Goal: Task Accomplishment & Management: Complete application form

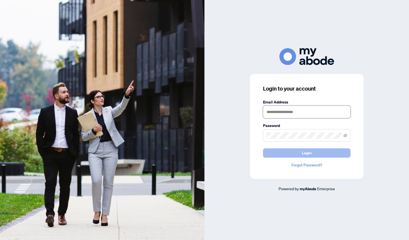
type input "**********"
click at [344, 154] on button "Login" at bounding box center [307, 152] width 88 height 9
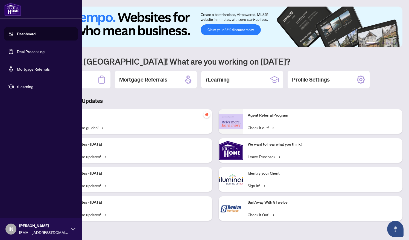
click at [25, 53] on link "Deal Processing" at bounding box center [31, 51] width 28 height 5
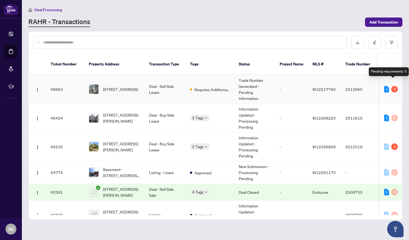
click at [393, 86] on div "5" at bounding box center [395, 89] width 7 height 7
click at [113, 86] on span "[STREET_ADDRESS]" at bounding box center [120, 89] width 35 height 6
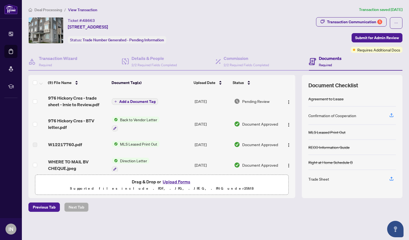
click at [113, 85] on th "Document Tag(s)" at bounding box center [150, 82] width 82 height 15
click at [251, 25] on div "Ticket #: 48663 976 Hickory Cres, Milton, Ontario L9T 7E7, Canada Status: Trade…" at bounding box center [171, 30] width 286 height 26
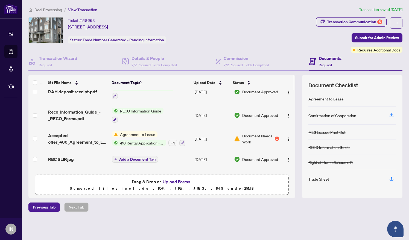
scroll to position [98, 0]
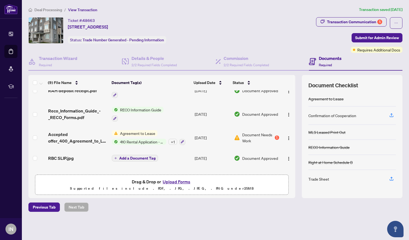
click at [149, 131] on span "Agreement to Lease" at bounding box center [138, 133] width 40 height 6
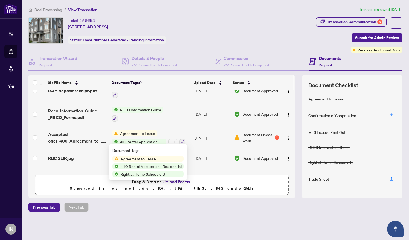
click at [146, 159] on span "Agreement to Lease" at bounding box center [138, 159] width 40 height 6
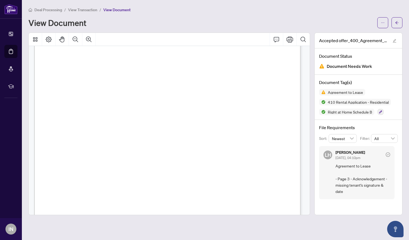
scroll to position [744, 0]
click at [85, 10] on span "View Transaction" at bounding box center [82, 9] width 29 height 5
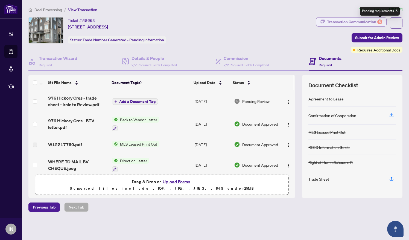
click at [380, 20] on div "5" at bounding box center [380, 21] width 5 height 5
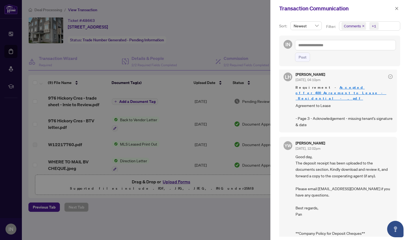
scroll to position [230, 0]
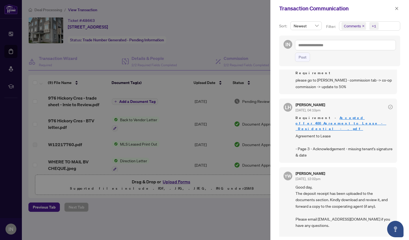
click at [339, 115] on link "Accepted offer_400_Agreement_to_Lease_-_Residential_-_.pdf" at bounding box center [341, 123] width 91 height 16
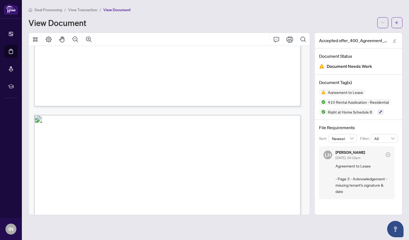
scroll to position [754, 0]
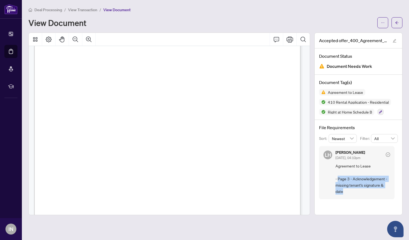
drag, startPoint x: 338, startPoint y: 177, endPoint x: 346, endPoint y: 189, distance: 14.1
click at [346, 189] on span "Agreement to Lease - Page 3 - Acknowledgement - missing tenant's signature & da…" at bounding box center [363, 179] width 55 height 32
copy span "Page 3 - Acknowledgement - missing tenant's signature & date"
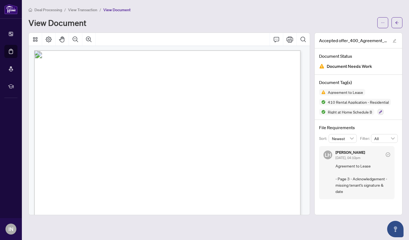
click at [239, 14] on div "Deal Processing / View Transaction / View Document View Document" at bounding box center [215, 18] width 374 height 22
click at [396, 20] on span "button" at bounding box center [397, 22] width 4 height 9
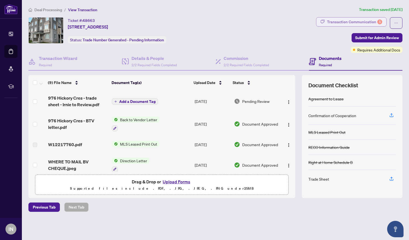
click at [366, 20] on div "Transaction Communication 5" at bounding box center [354, 22] width 55 height 9
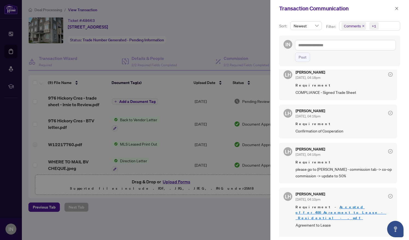
scroll to position [141, 0]
click at [45, 60] on div at bounding box center [204, 120] width 409 height 240
click at [400, 8] on button "button" at bounding box center [397, 8] width 7 height 7
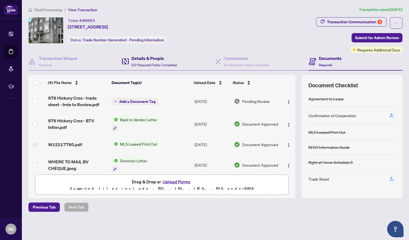
click at [157, 59] on h4 "Details & People" at bounding box center [154, 58] width 45 height 7
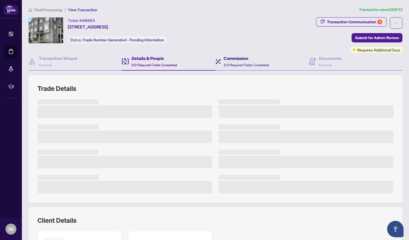
click at [237, 63] on span "2/2 Required Fields Completed" at bounding box center [246, 65] width 45 height 4
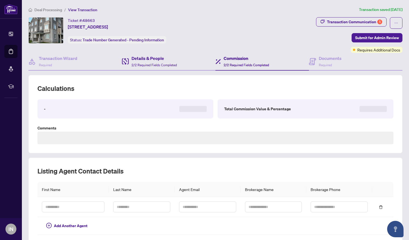
type textarea "**********"
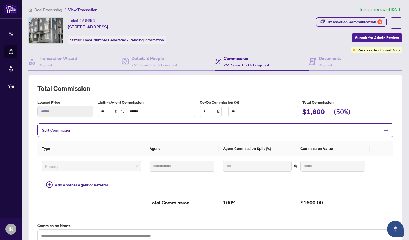
click at [105, 129] on span "Split Commission" at bounding box center [211, 130] width 339 height 6
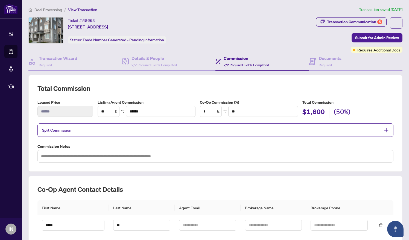
scroll to position [59, 0]
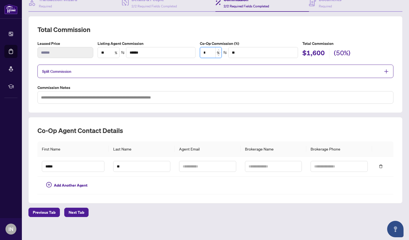
click at [208, 52] on input "*" at bounding box center [210, 52] width 21 height 10
type input "*"
type input "****"
type input "**"
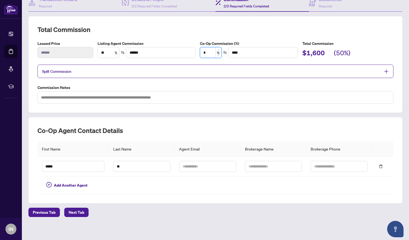
type input "******"
type input "**"
click at [268, 32] on h2 "Total Commission" at bounding box center [215, 29] width 356 height 9
click at [80, 211] on span "Next Tab" at bounding box center [77, 212] width 16 height 9
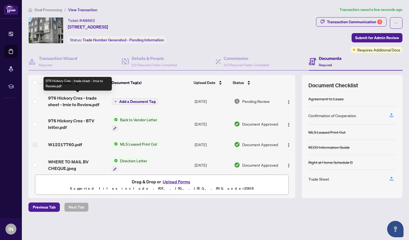
click at [85, 101] on span "976 Hickory Cres - trade sheet - Irnie to Review.pdf" at bounding box center [78, 101] width 60 height 13
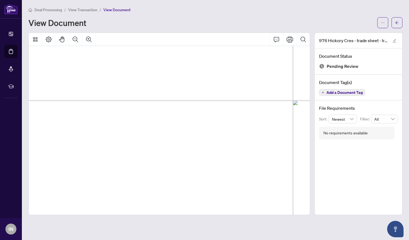
scroll to position [231, 21]
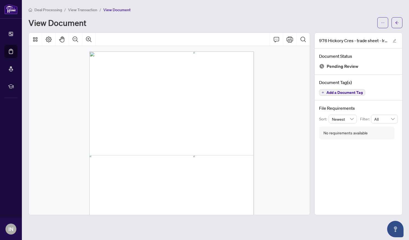
scroll to position [0, 0]
click at [292, 40] on icon "Print" at bounding box center [290, 39] width 7 height 7
click at [242, 8] on div "Deal Processing / View Transaction / View Document" at bounding box center [215, 10] width 374 height 6
click at [82, 9] on span "View Transaction" at bounding box center [82, 9] width 29 height 5
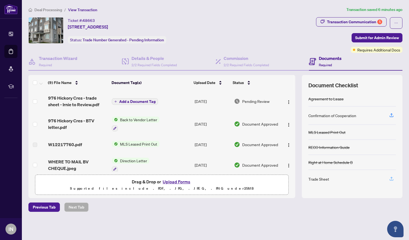
click at [393, 177] on icon "button" at bounding box center [391, 178] width 5 height 5
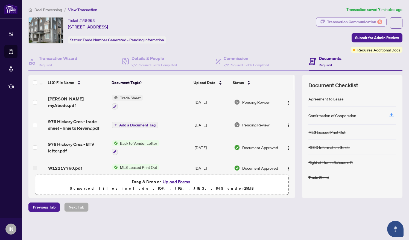
click at [349, 21] on div "Transaction Communication 5" at bounding box center [354, 22] width 55 height 9
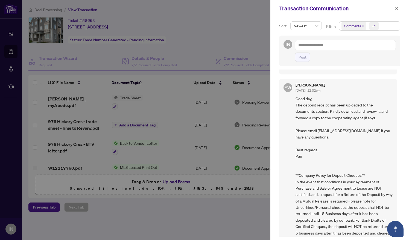
scroll to position [321, 0]
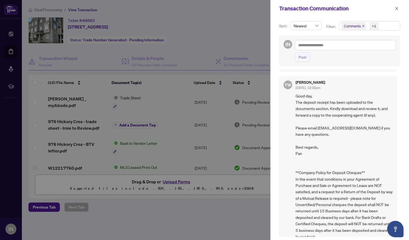
click at [212, 210] on div at bounding box center [204, 120] width 409 height 240
click at [161, 215] on div at bounding box center [204, 120] width 409 height 240
click at [228, 23] on div at bounding box center [204, 120] width 409 height 240
click at [395, 7] on button "button" at bounding box center [397, 8] width 7 height 7
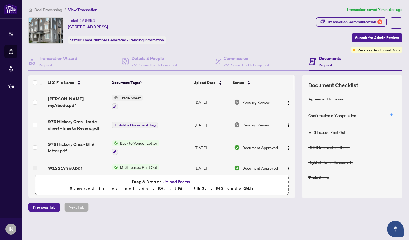
click at [54, 8] on span "Deal Processing" at bounding box center [48, 9] width 28 height 5
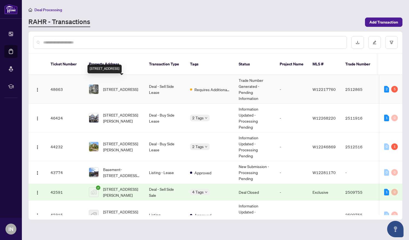
click at [123, 86] on span "[STREET_ADDRESS]" at bounding box center [120, 89] width 35 height 6
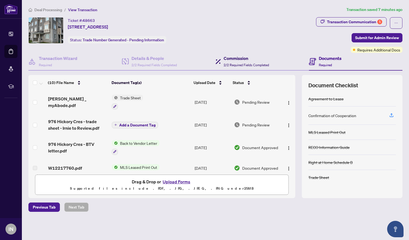
click at [239, 59] on h4 "Commission" at bounding box center [246, 58] width 45 height 7
type textarea "**********"
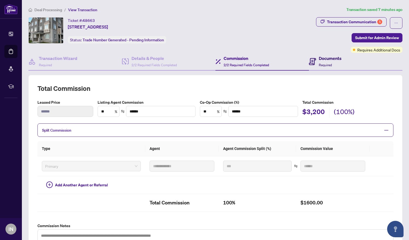
click at [314, 57] on div "Documents Required" at bounding box center [325, 61] width 33 height 13
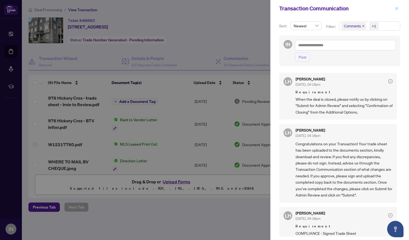
scroll to position [230, 0]
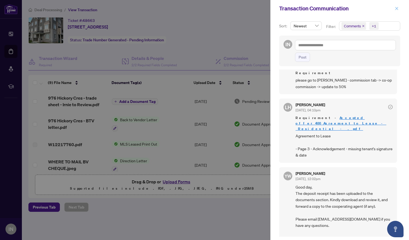
click at [395, 7] on icon "close" at bounding box center [397, 9] width 4 height 4
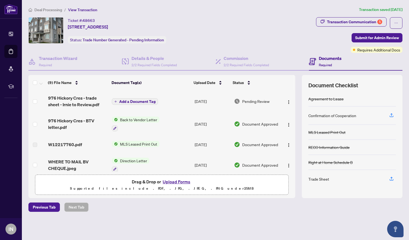
click at [61, 9] on span "Deal Processing" at bounding box center [48, 9] width 28 height 5
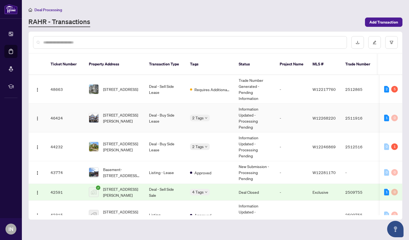
click at [381, 112] on td "1 0" at bounding box center [391, 118] width 22 height 29
click at [134, 142] on span "[STREET_ADDRESS][PERSON_NAME]" at bounding box center [121, 147] width 37 height 12
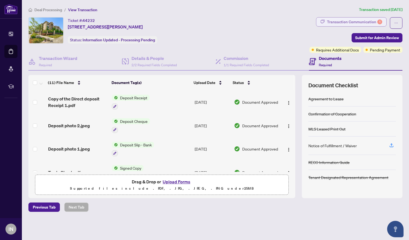
click at [346, 22] on div "Transaction Communication 1" at bounding box center [354, 22] width 55 height 9
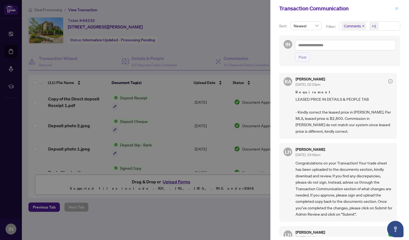
click at [395, 8] on icon "close" at bounding box center [397, 9] width 4 height 4
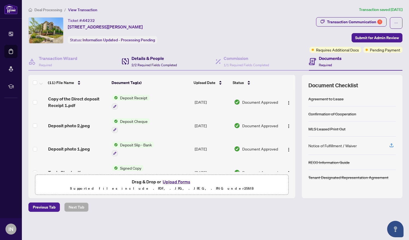
click at [161, 59] on h4 "Details & People" at bounding box center [154, 58] width 45 height 7
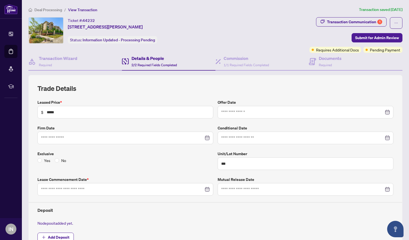
type input "**********"
click at [55, 112] on input "*****" at bounding box center [128, 112] width 163 height 6
type input "*****"
click at [229, 61] on div "Commission 1/1 Required Fields Completed" at bounding box center [246, 61] width 45 height 13
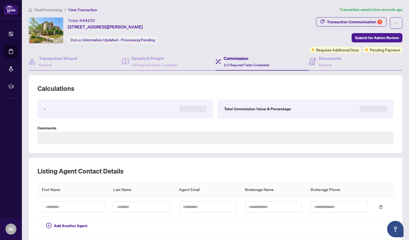
type textarea "**********"
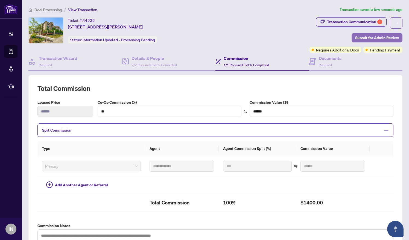
click at [371, 37] on span "Submit for Admin Review" at bounding box center [377, 37] width 44 height 9
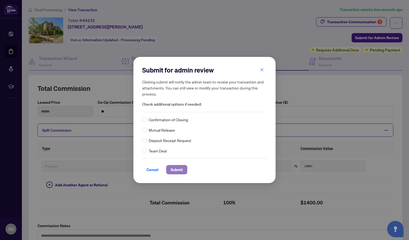
click at [178, 169] on span "Submit" at bounding box center [177, 169] width 12 height 9
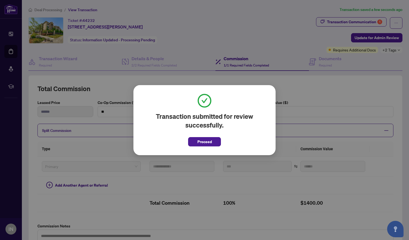
click at [74, 9] on div "Transaction submitted for review successfully. Proceed Cancel OK" at bounding box center [204, 120] width 409 height 240
click at [209, 143] on span "Proceed" at bounding box center [205, 141] width 15 height 9
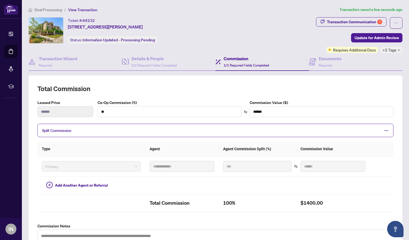
click at [54, 9] on span "Deal Processing" at bounding box center [48, 9] width 28 height 5
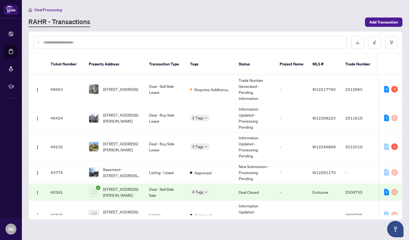
click at [55, 9] on span "Deal Processing" at bounding box center [48, 9] width 28 height 5
click at [107, 15] on div "Deal Processing [PERSON_NAME] - Transactions Add Transaction" at bounding box center [215, 17] width 374 height 21
